Goal: Browse casually

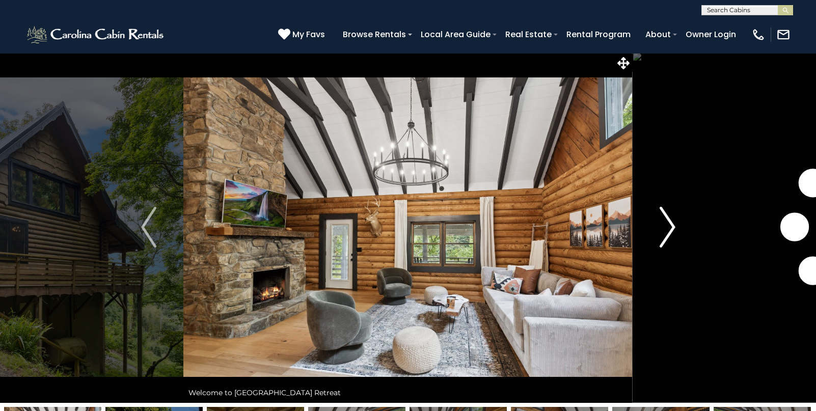
scroll to position [2, 0]
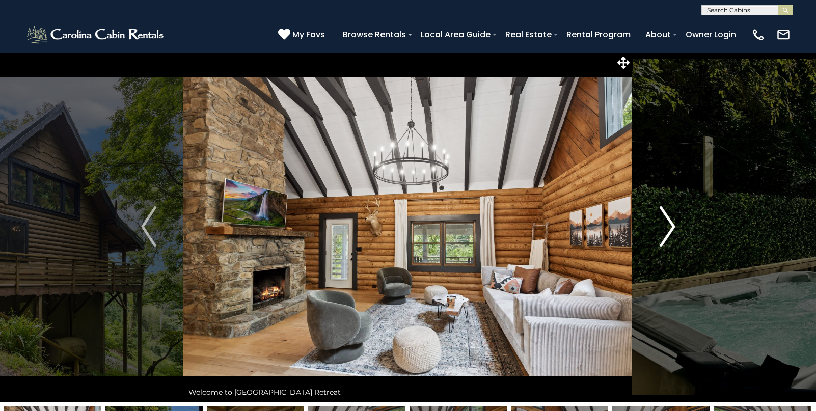
click at [670, 230] on img "Next" at bounding box center [667, 226] width 15 height 41
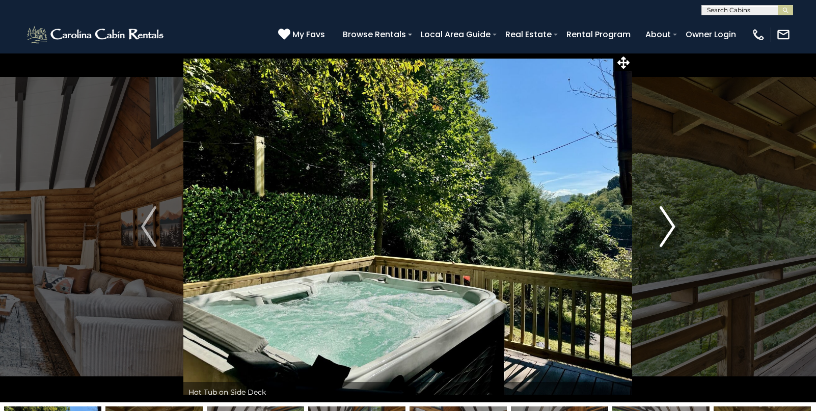
click at [670, 230] on img "Next" at bounding box center [667, 226] width 15 height 41
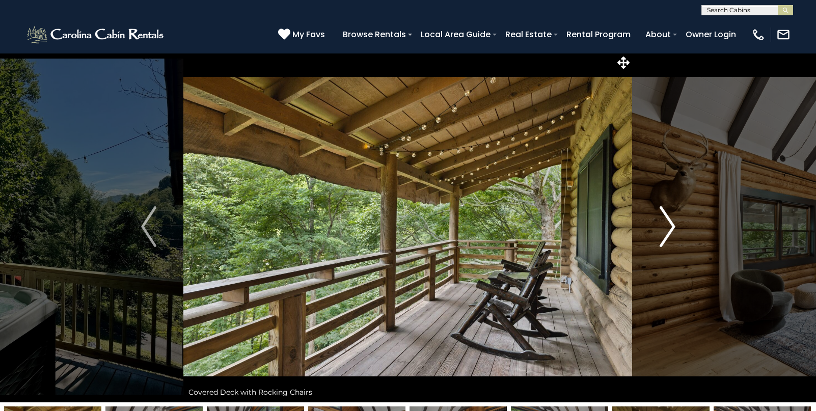
click at [670, 230] on img "Next" at bounding box center [667, 226] width 15 height 41
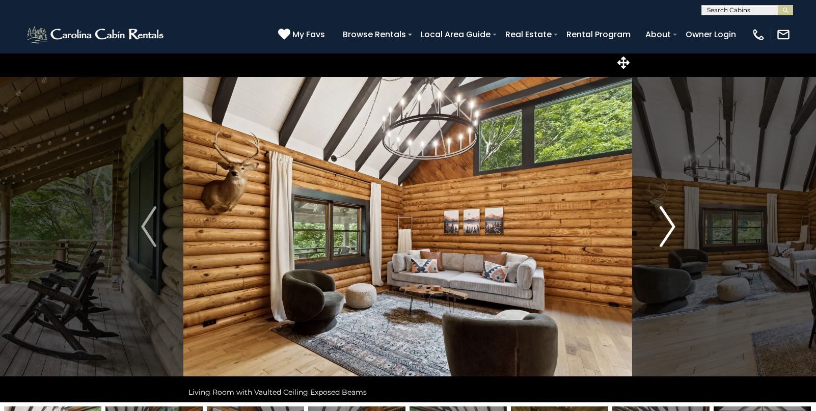
click at [670, 230] on img "Next" at bounding box center [667, 226] width 15 height 41
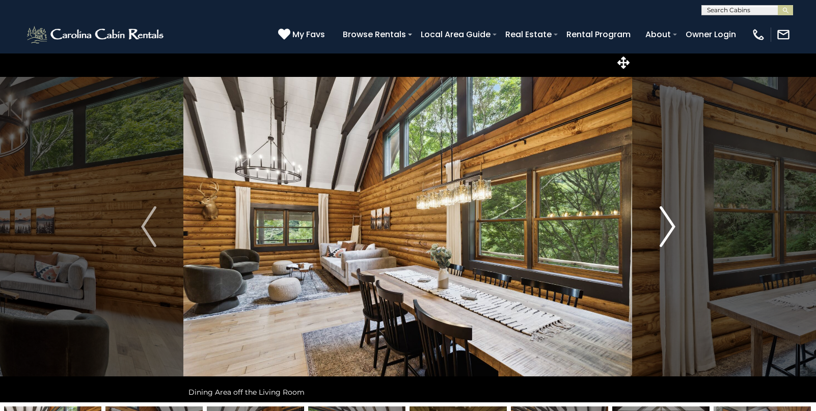
click at [670, 230] on img "Next" at bounding box center [667, 226] width 15 height 41
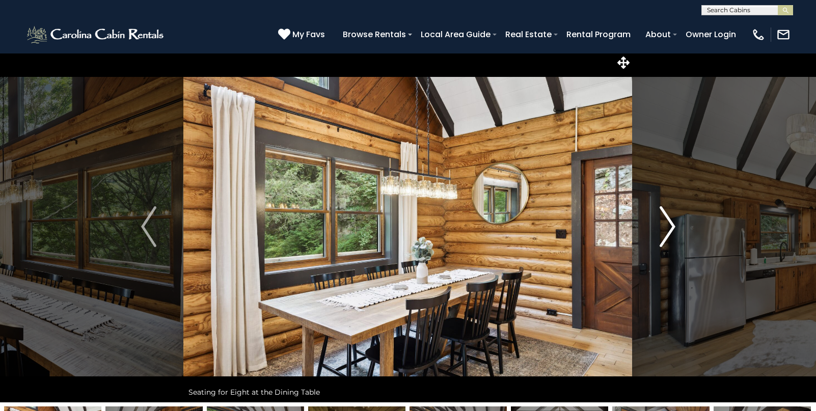
click at [670, 230] on img "Next" at bounding box center [667, 226] width 15 height 41
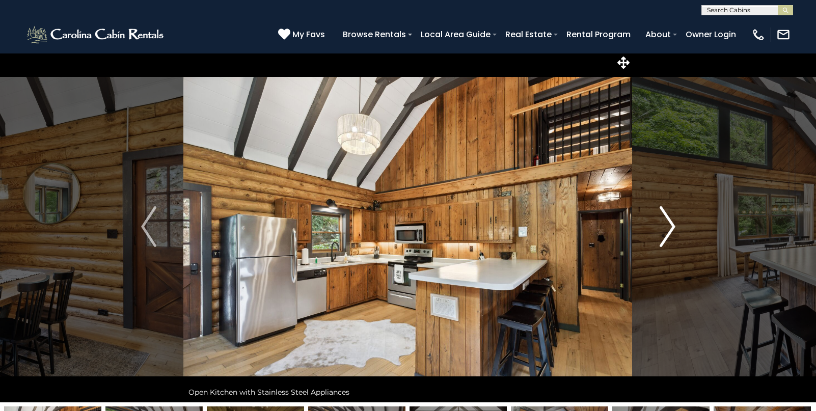
click at [670, 230] on img "Next" at bounding box center [667, 226] width 15 height 41
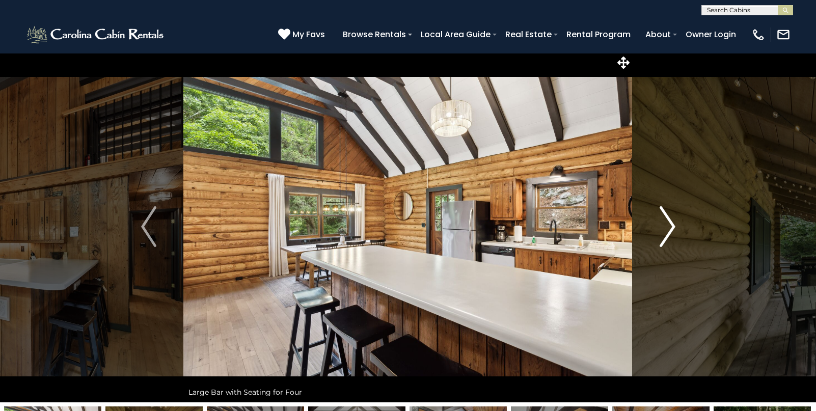
click at [670, 230] on img "Next" at bounding box center [667, 226] width 15 height 41
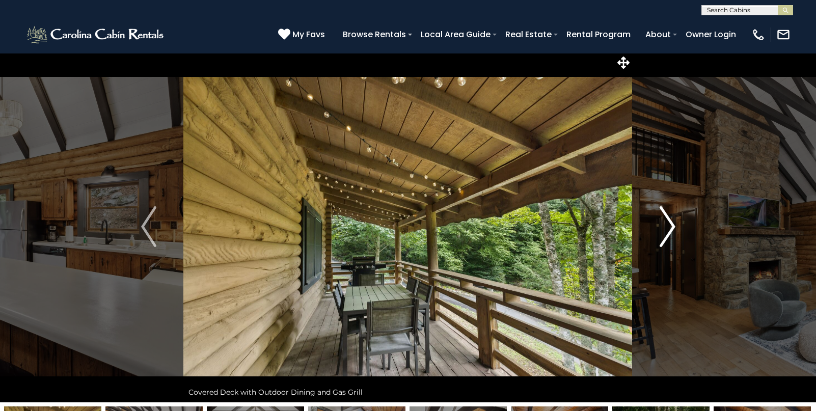
click at [670, 230] on img "Next" at bounding box center [667, 226] width 15 height 41
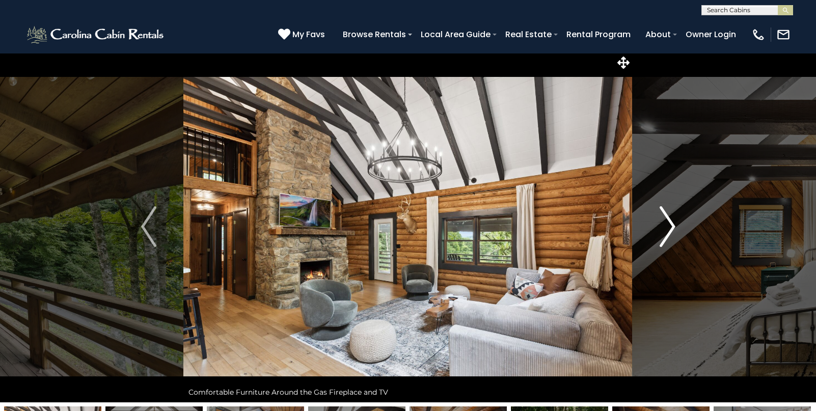
click at [670, 230] on img "Next" at bounding box center [667, 226] width 15 height 41
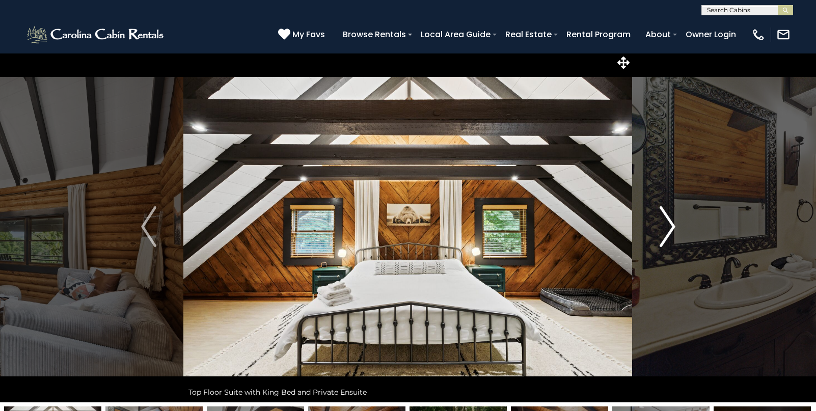
click at [670, 230] on img "Next" at bounding box center [667, 226] width 15 height 41
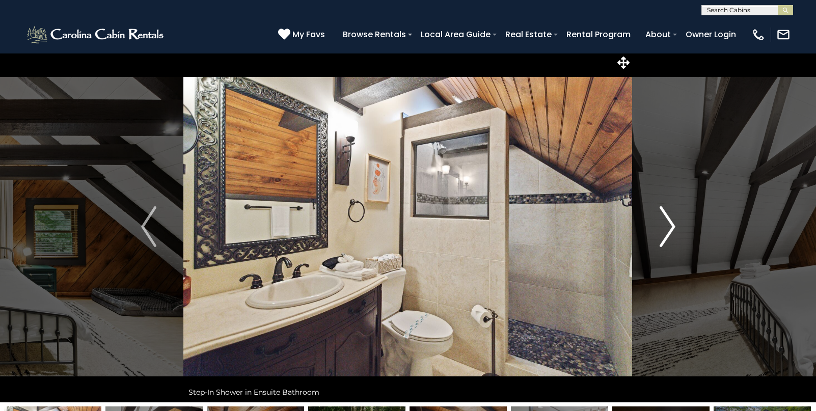
click at [670, 230] on img "Next" at bounding box center [667, 226] width 15 height 41
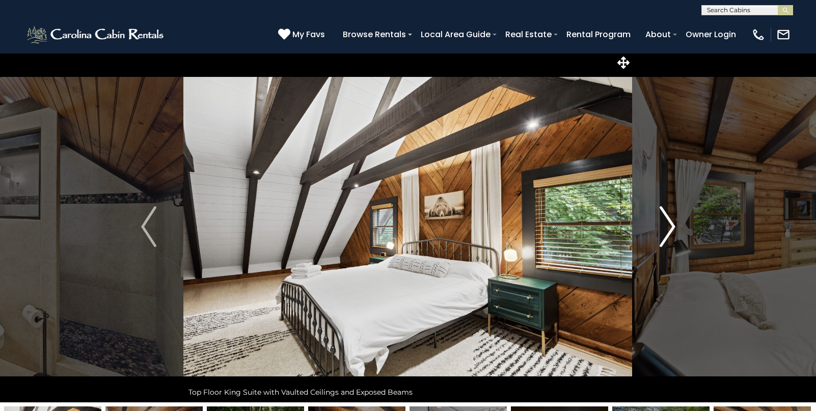
click at [670, 230] on img "Next" at bounding box center [667, 226] width 15 height 41
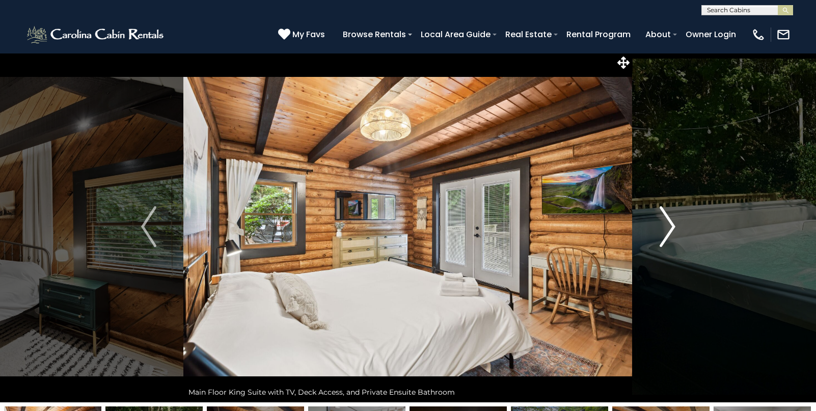
click at [670, 230] on img "Next" at bounding box center [667, 226] width 15 height 41
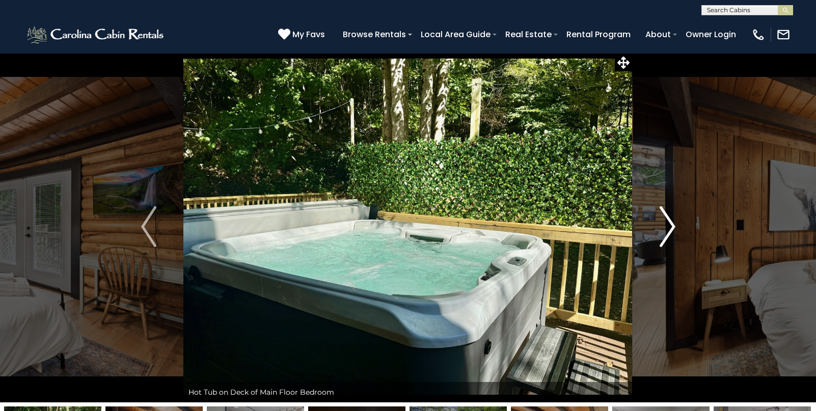
click at [670, 230] on img "Next" at bounding box center [667, 226] width 15 height 41
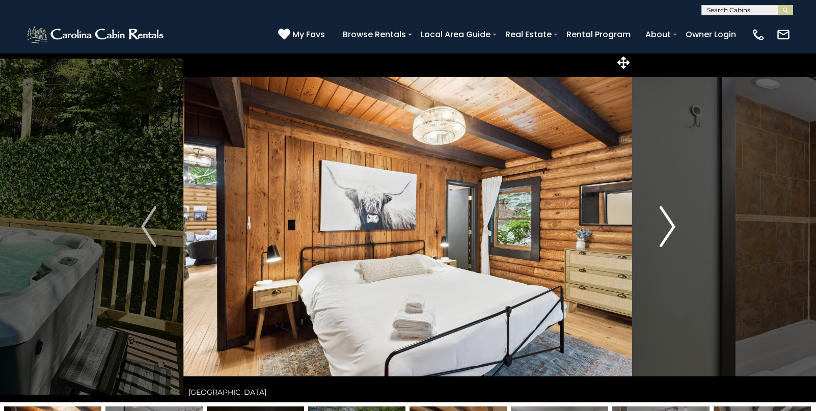
click at [670, 230] on img "Next" at bounding box center [667, 226] width 15 height 41
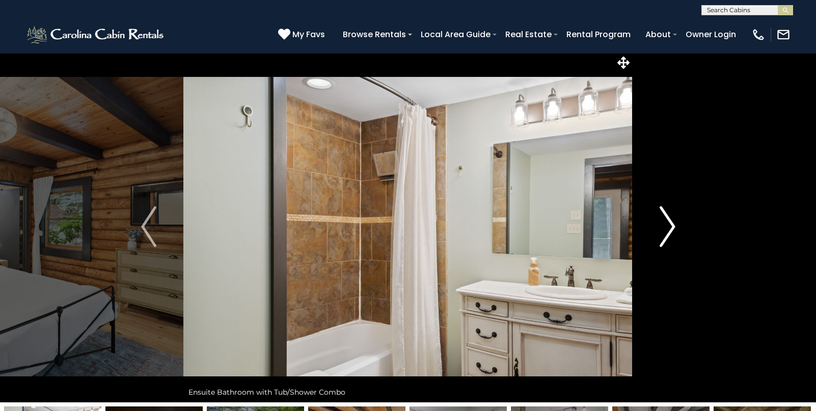
click at [670, 230] on img "Next" at bounding box center [667, 226] width 15 height 41
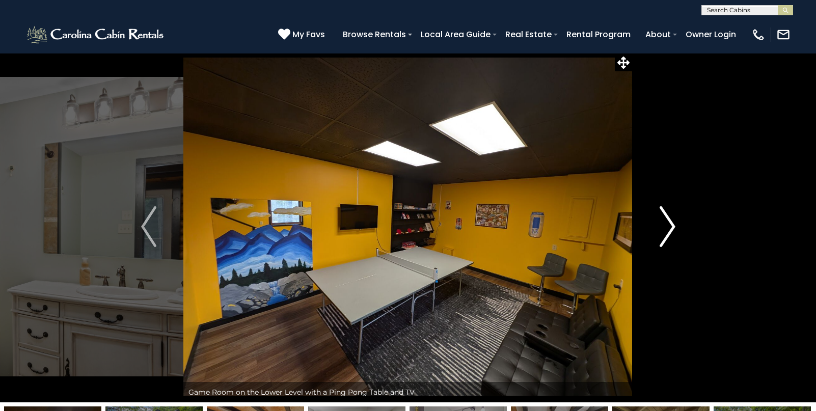
click at [670, 230] on img "Next" at bounding box center [667, 226] width 15 height 41
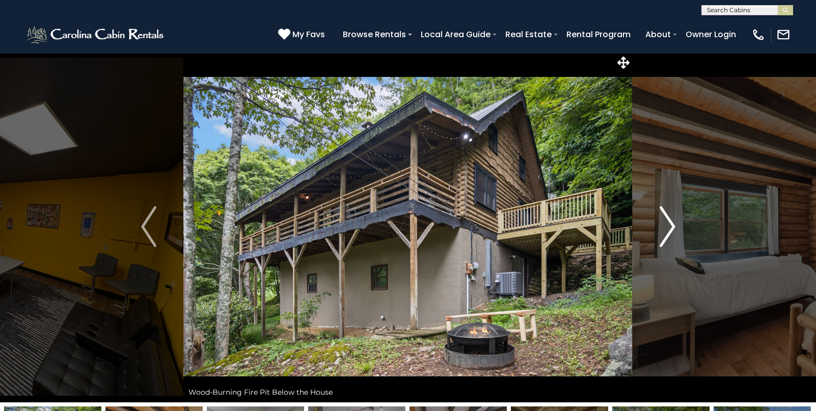
click at [670, 230] on img "Next" at bounding box center [667, 226] width 15 height 41
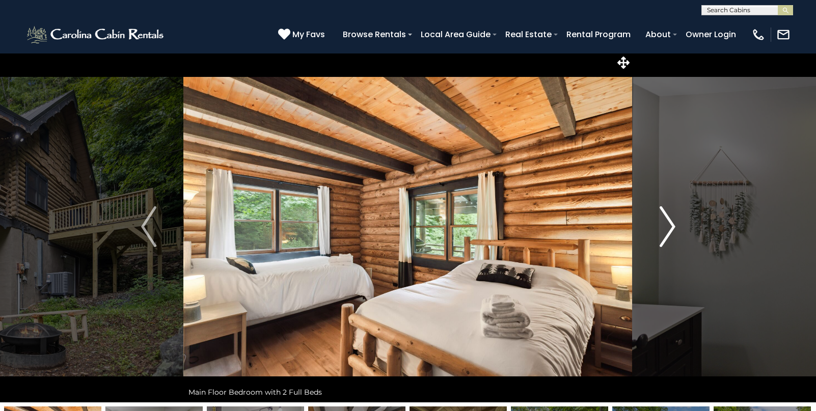
click at [670, 230] on img "Next" at bounding box center [667, 226] width 15 height 41
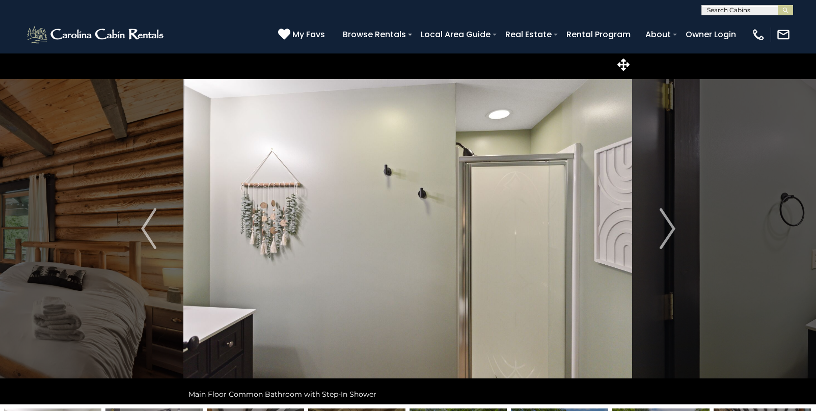
scroll to position [0, 0]
